Goal: Task Accomplishment & Management: Use online tool/utility

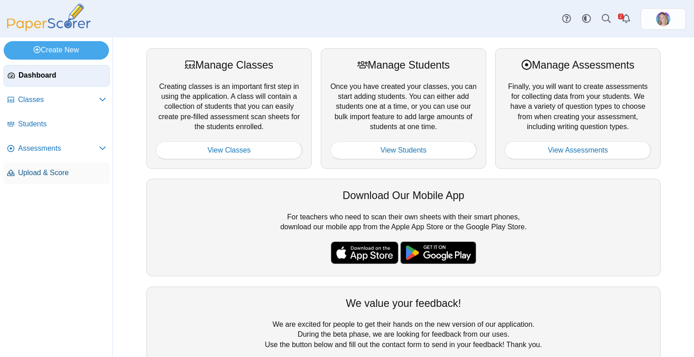
click at [48, 173] on span "Upload & Score" at bounding box center [62, 173] width 88 height 10
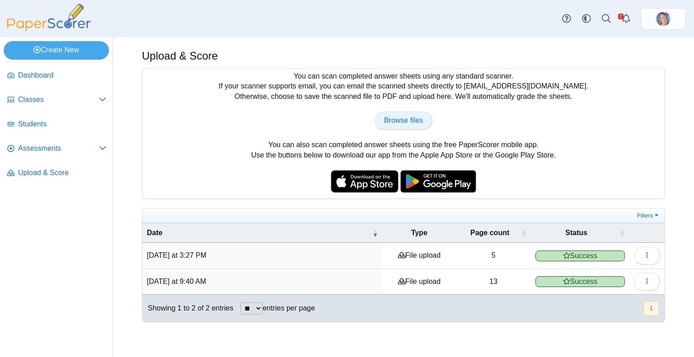
click at [406, 119] on span "Browse files" at bounding box center [403, 121] width 39 height 8
type input "**********"
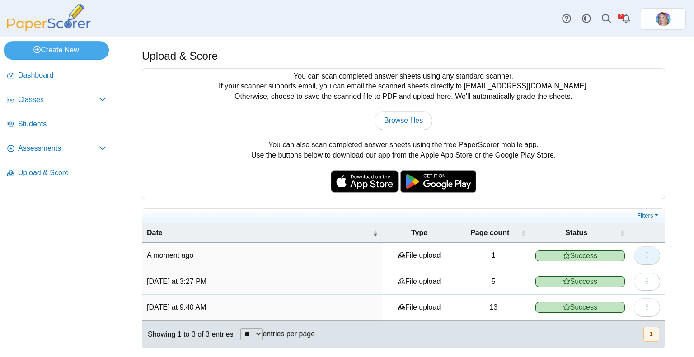
click at [652, 252] on button "button" at bounding box center [647, 256] width 26 height 18
click at [48, 146] on span "Assessments" at bounding box center [58, 149] width 81 height 10
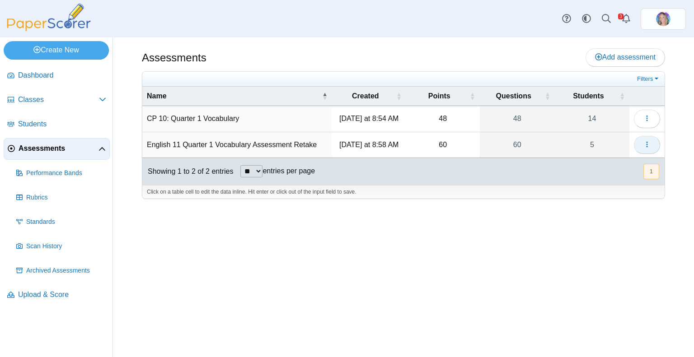
click at [645, 143] on icon "button" at bounding box center [646, 144] width 7 height 7
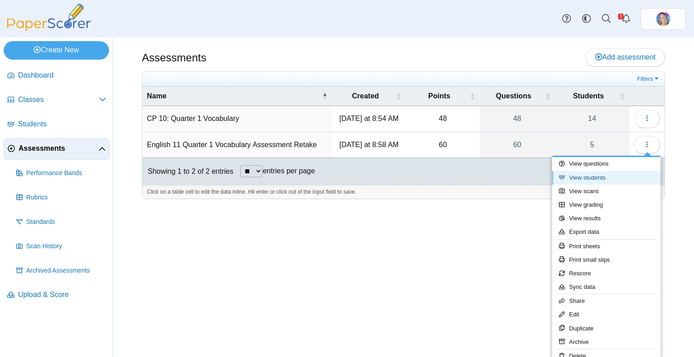
click at [607, 174] on link "View students" at bounding box center [606, 178] width 108 height 14
